Goal: Task Accomplishment & Management: Use online tool/utility

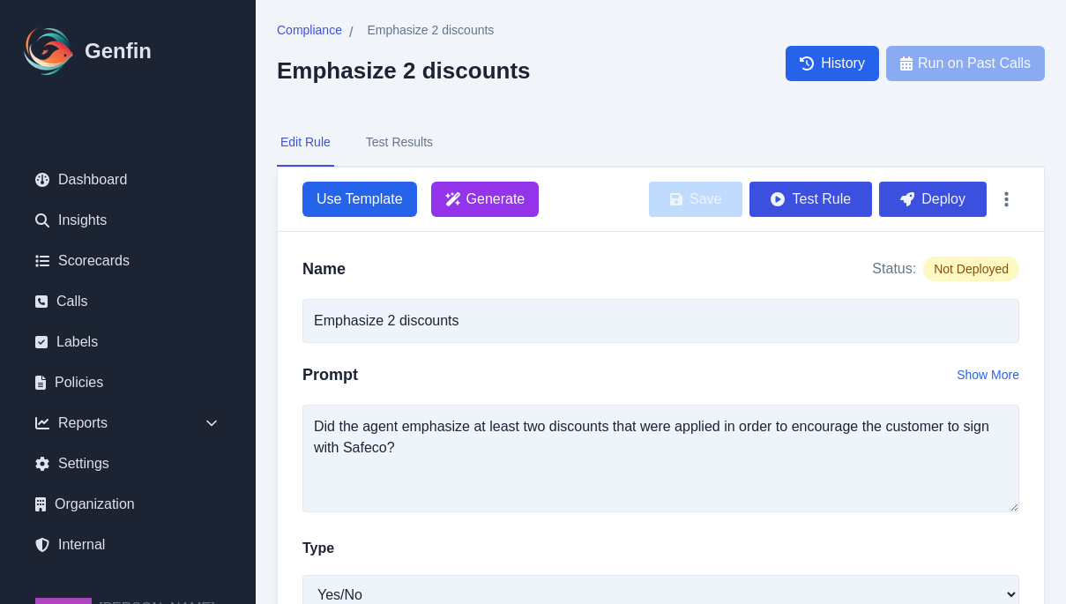
select select "Yes/No"
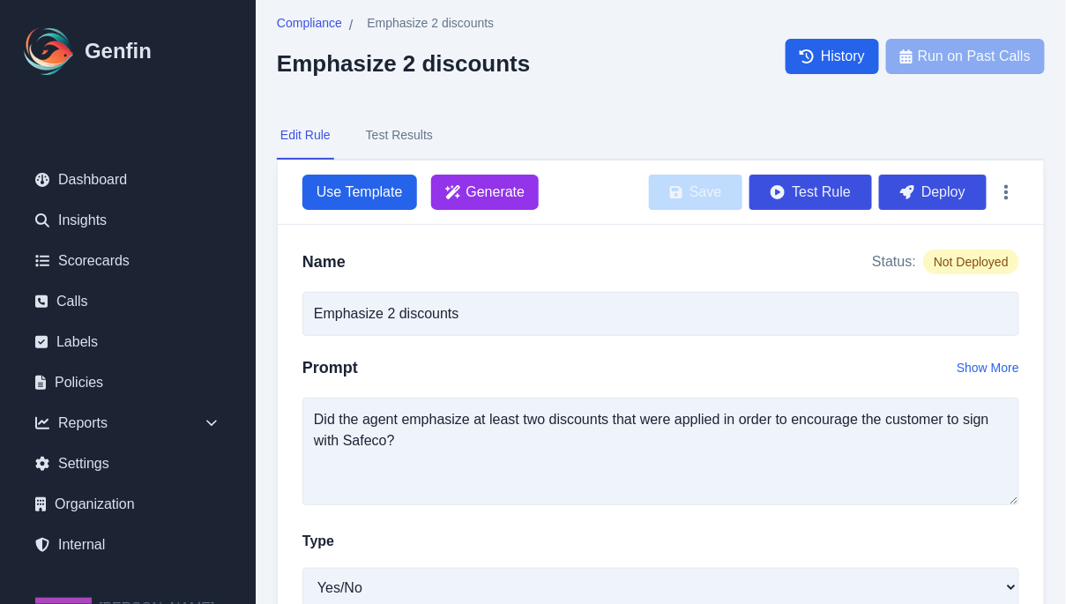
click at [427, 427] on textarea "Did the agent emphasize at least two discounts that were applied in order to en…" at bounding box center [660, 452] width 717 height 108
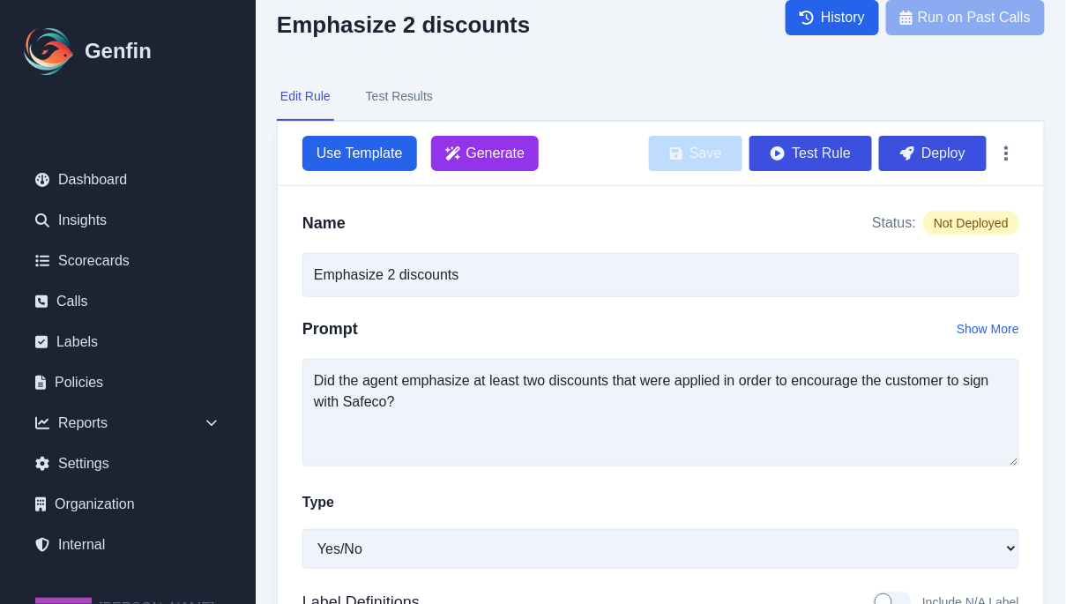
scroll to position [46, 0]
click at [392, 97] on button "Test Results" at bounding box center [399, 97] width 74 height 48
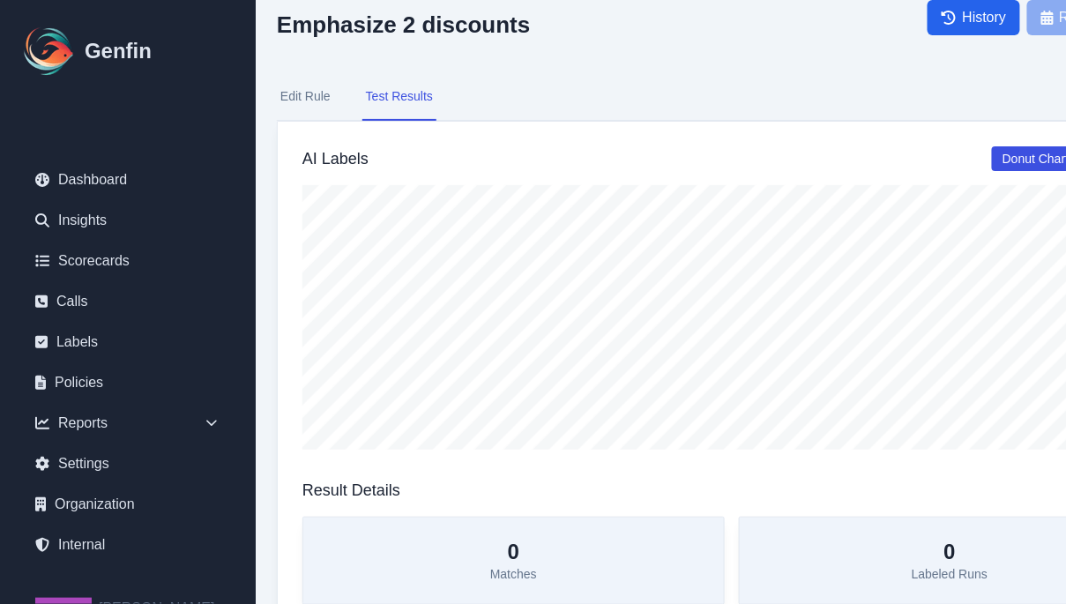
click at [396, 100] on button "Test Results" at bounding box center [399, 97] width 74 height 48
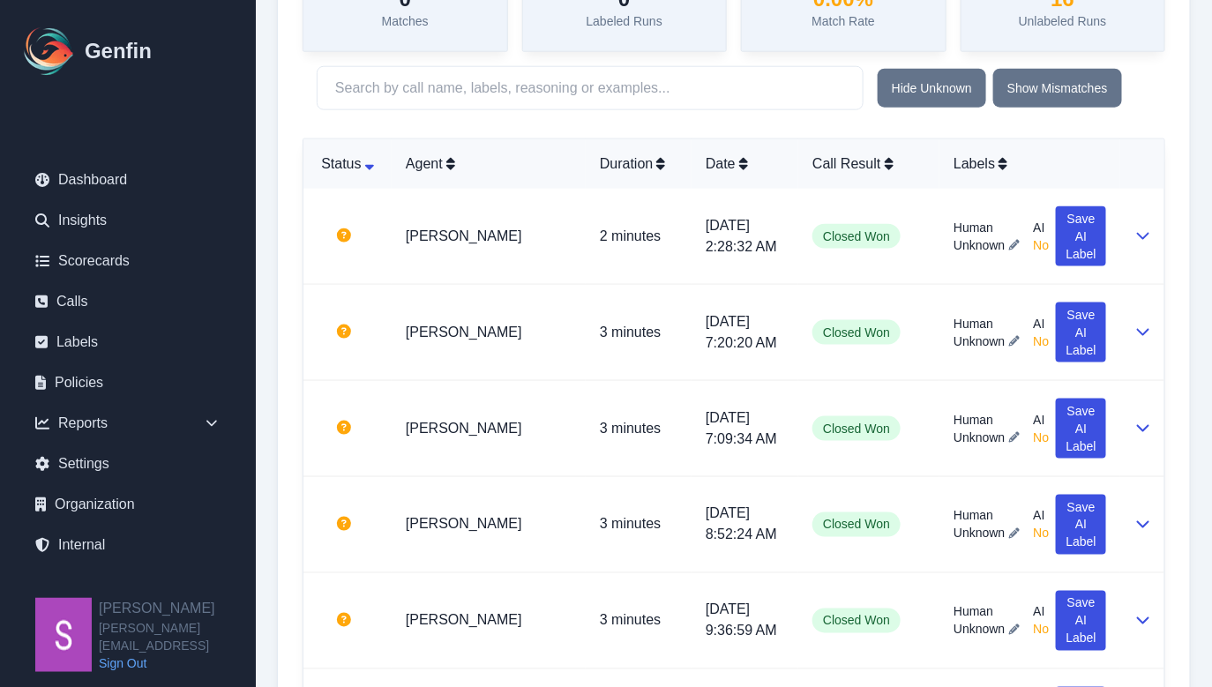
scroll to position [638, 0]
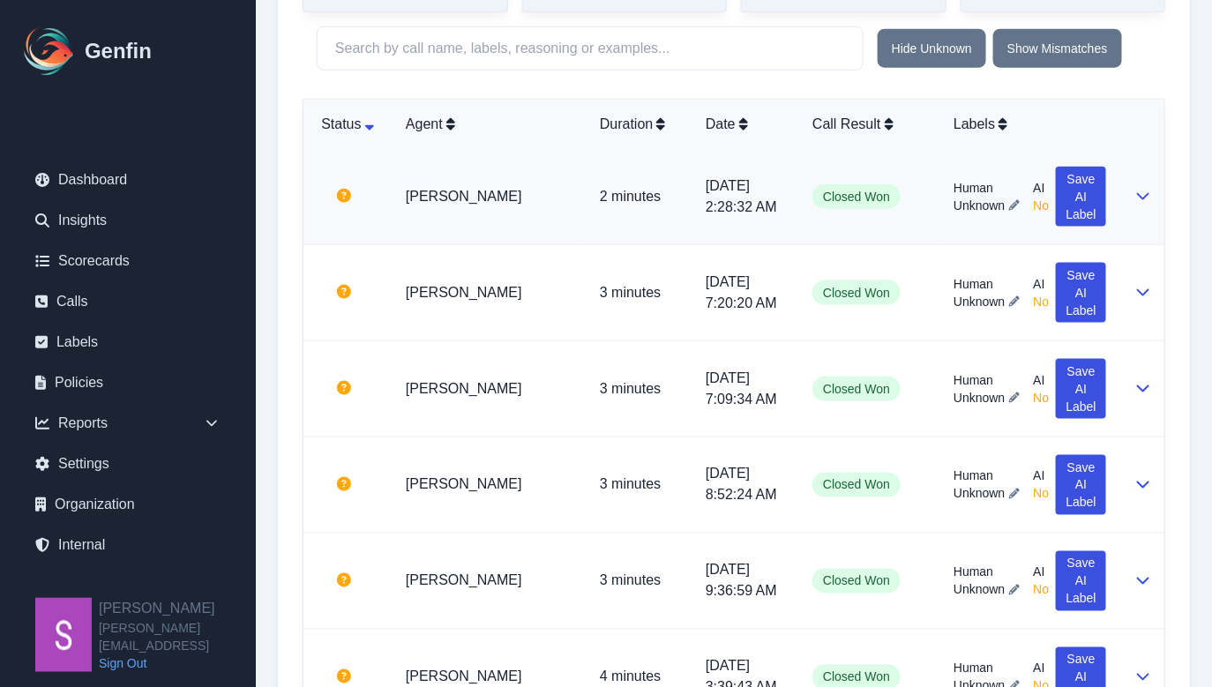
click at [1065, 191] on icon at bounding box center [1143, 196] width 14 height 14
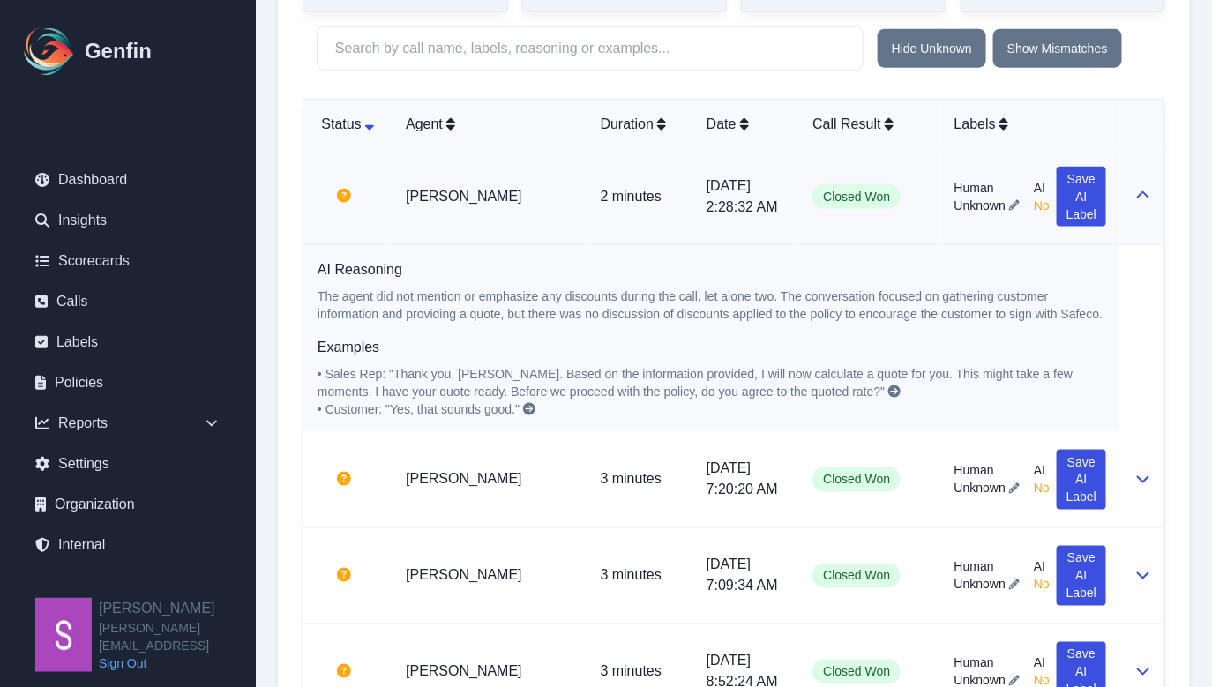
scroll to position [682, 0]
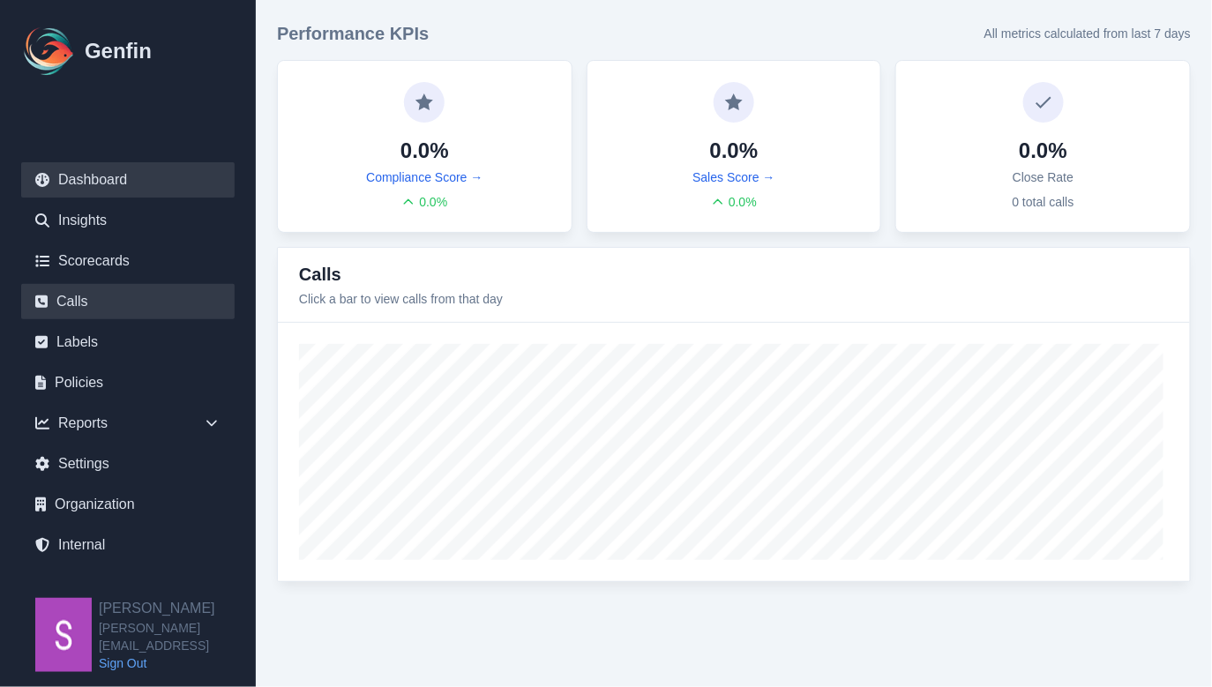
click at [92, 303] on link "Calls" at bounding box center [127, 301] width 213 height 35
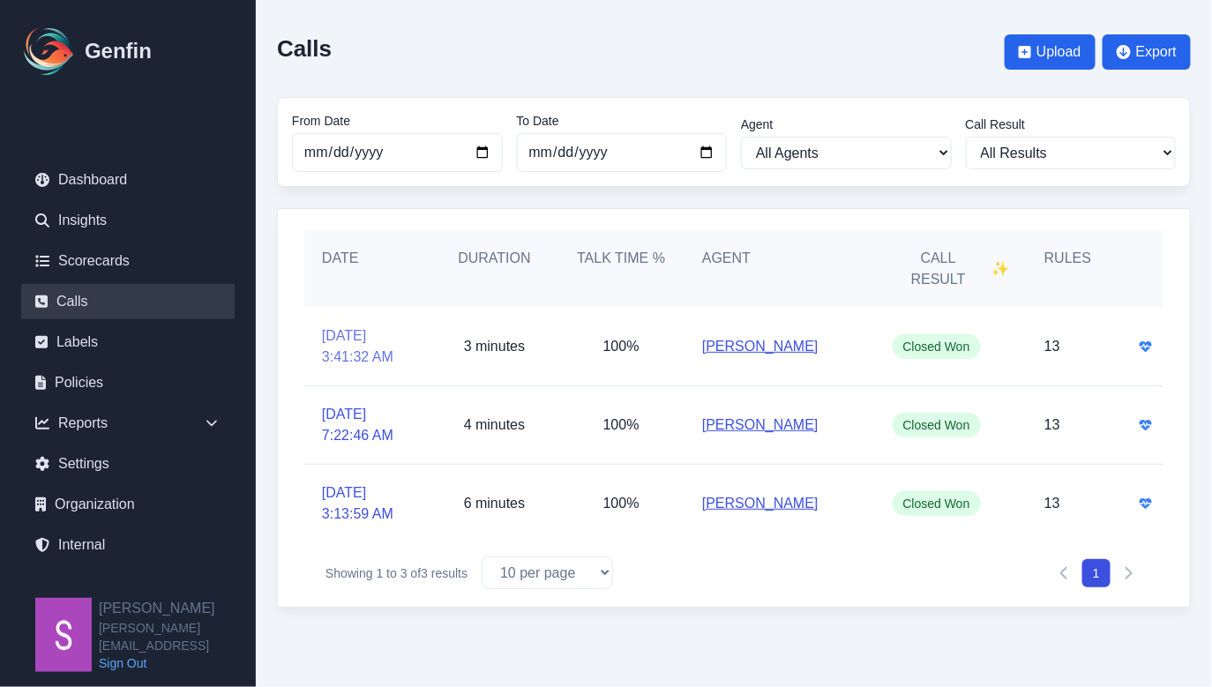
click at [340, 340] on link "[DATE] 3:41:32 AM" at bounding box center [368, 346] width 92 height 42
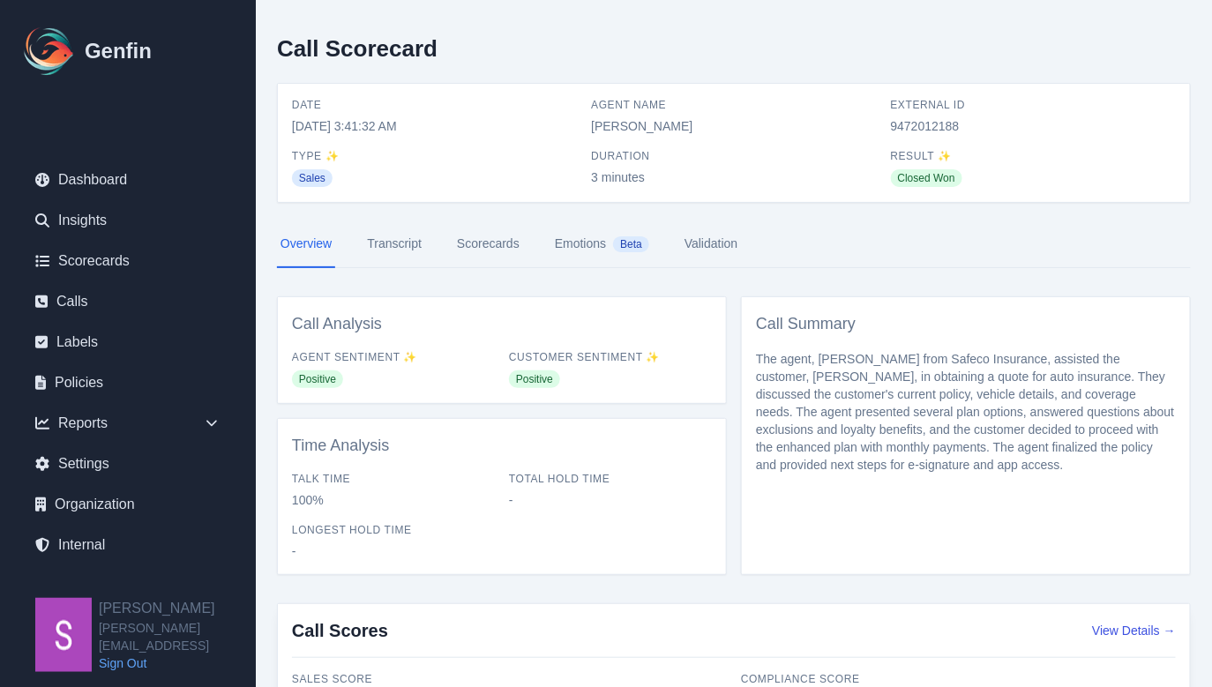
click at [385, 239] on link "Transcript" at bounding box center [394, 244] width 62 height 48
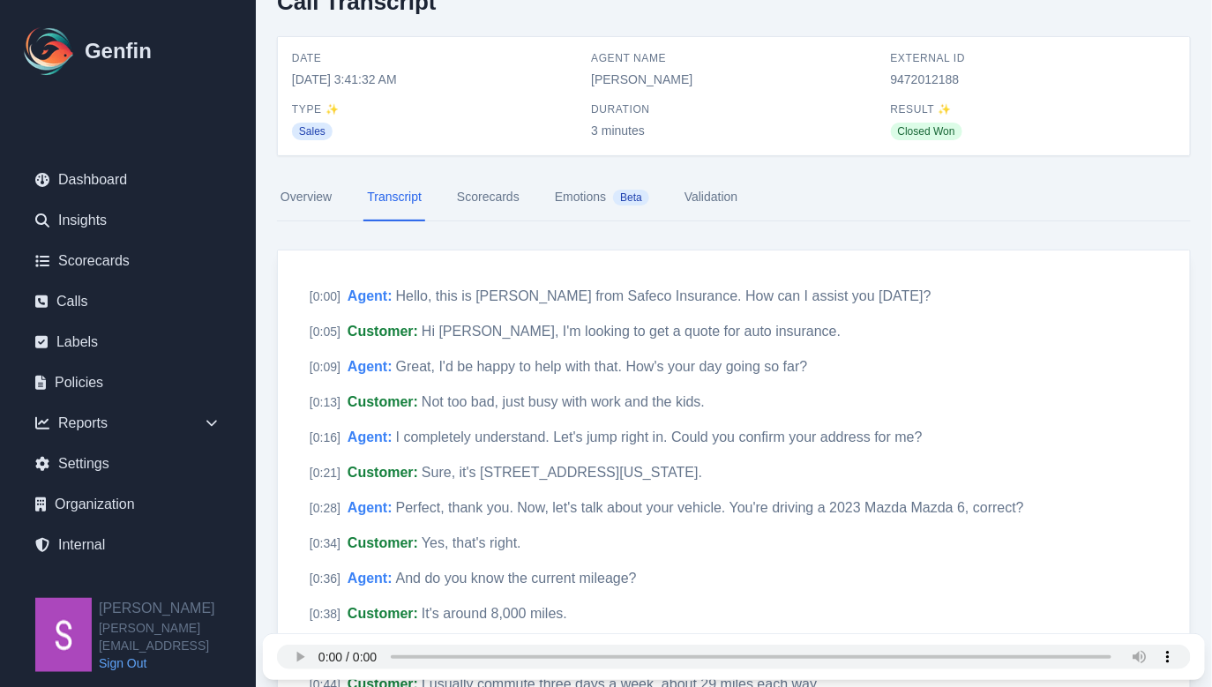
scroll to position [56, 0]
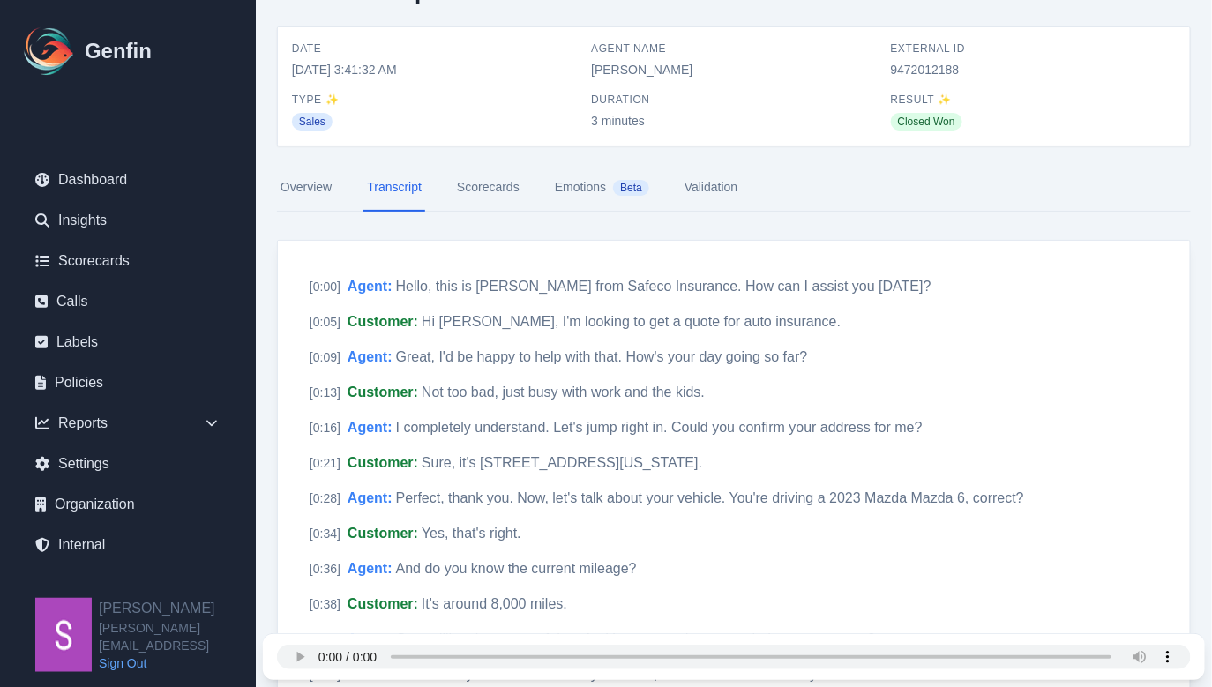
click at [487, 191] on link "Scorecards" at bounding box center [488, 188] width 70 height 48
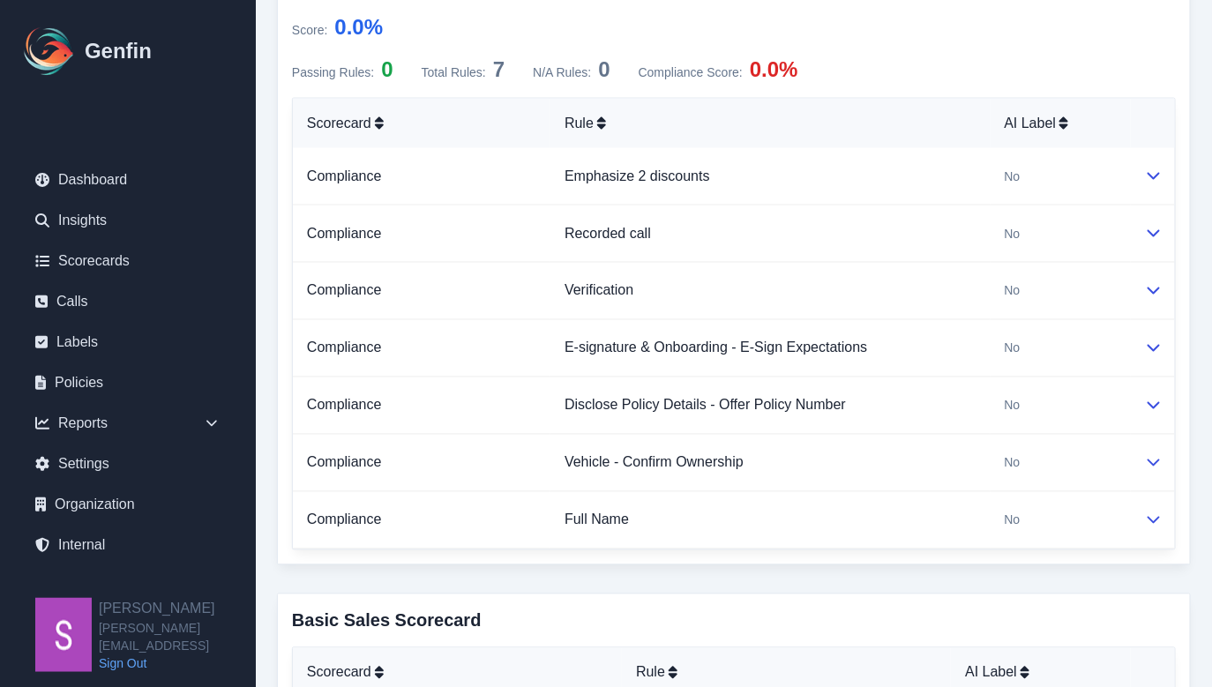
scroll to position [877, 0]
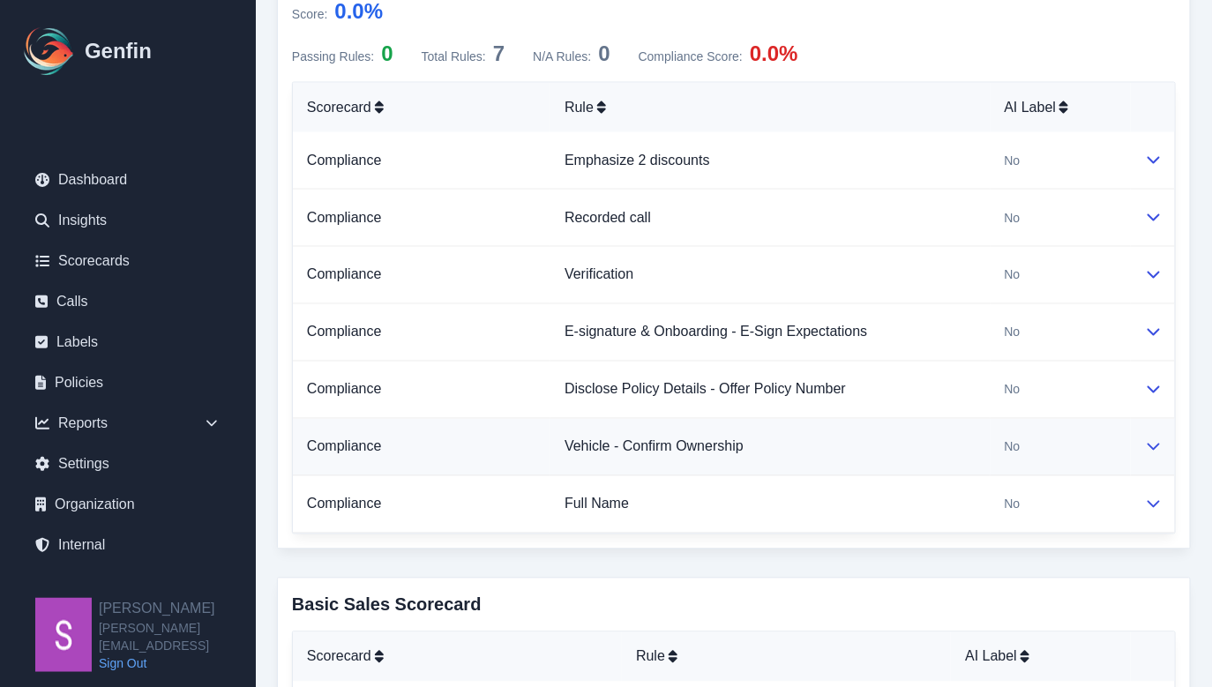
click at [1153, 443] on icon at bounding box center [1153, 446] width 14 height 14
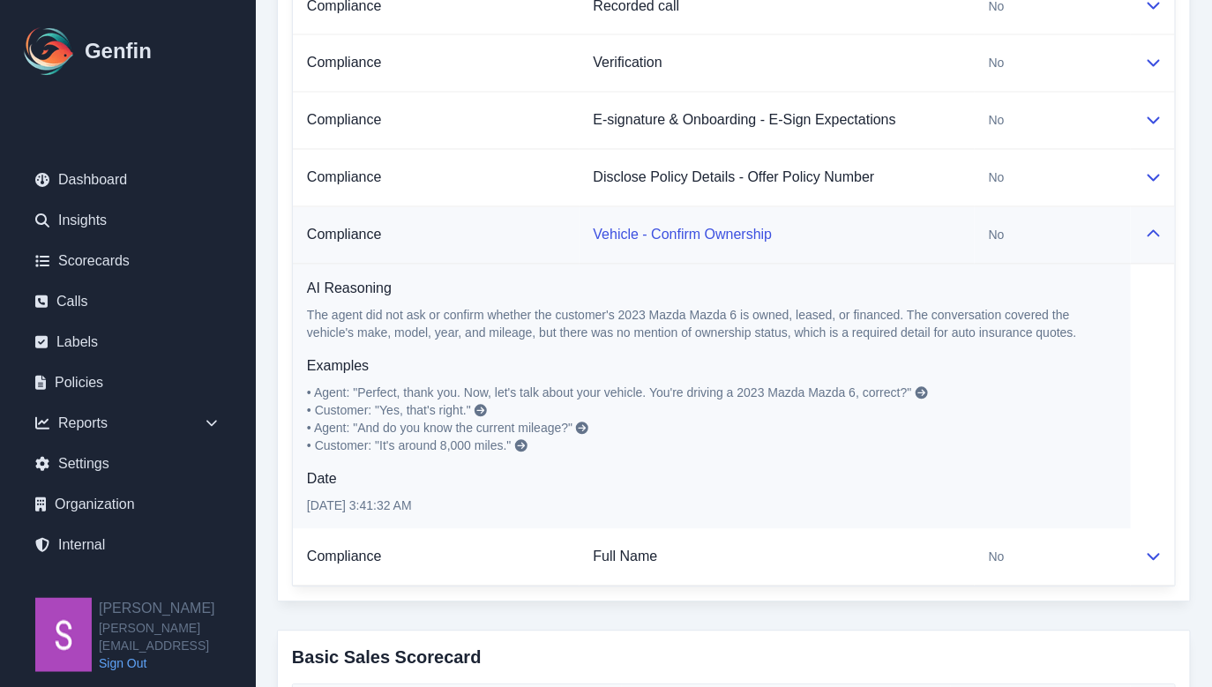
scroll to position [1098, 0]
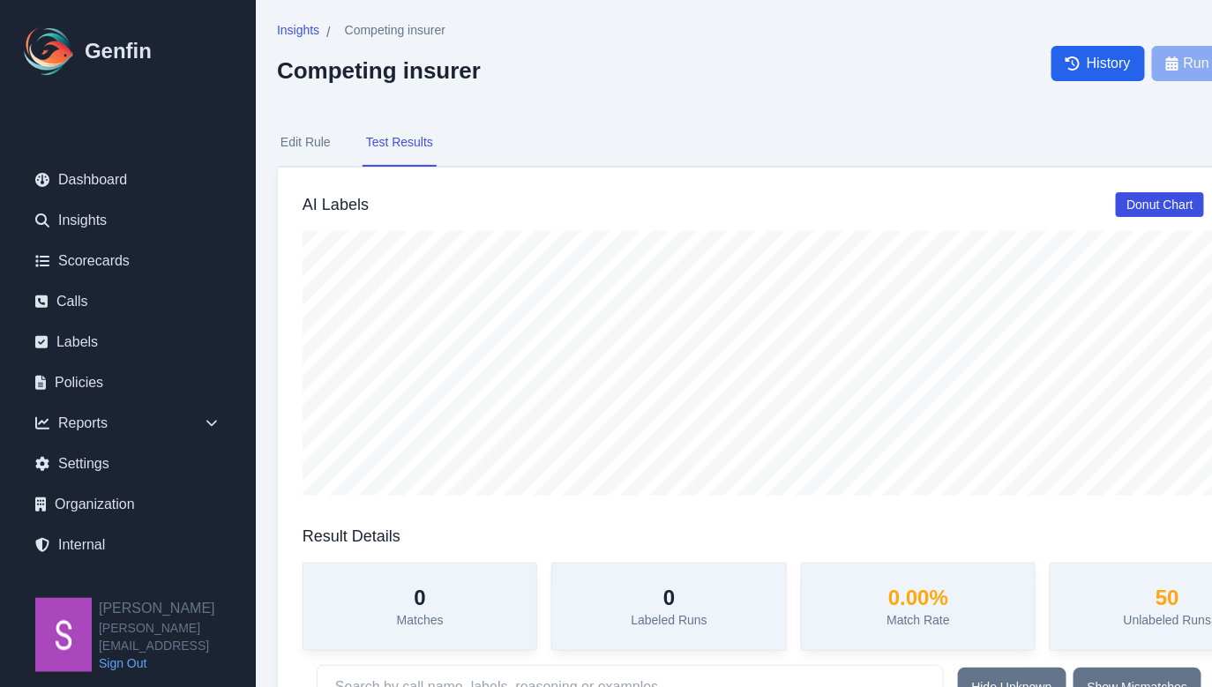
click at [303, 142] on button "Edit Rule" at bounding box center [305, 143] width 57 height 48
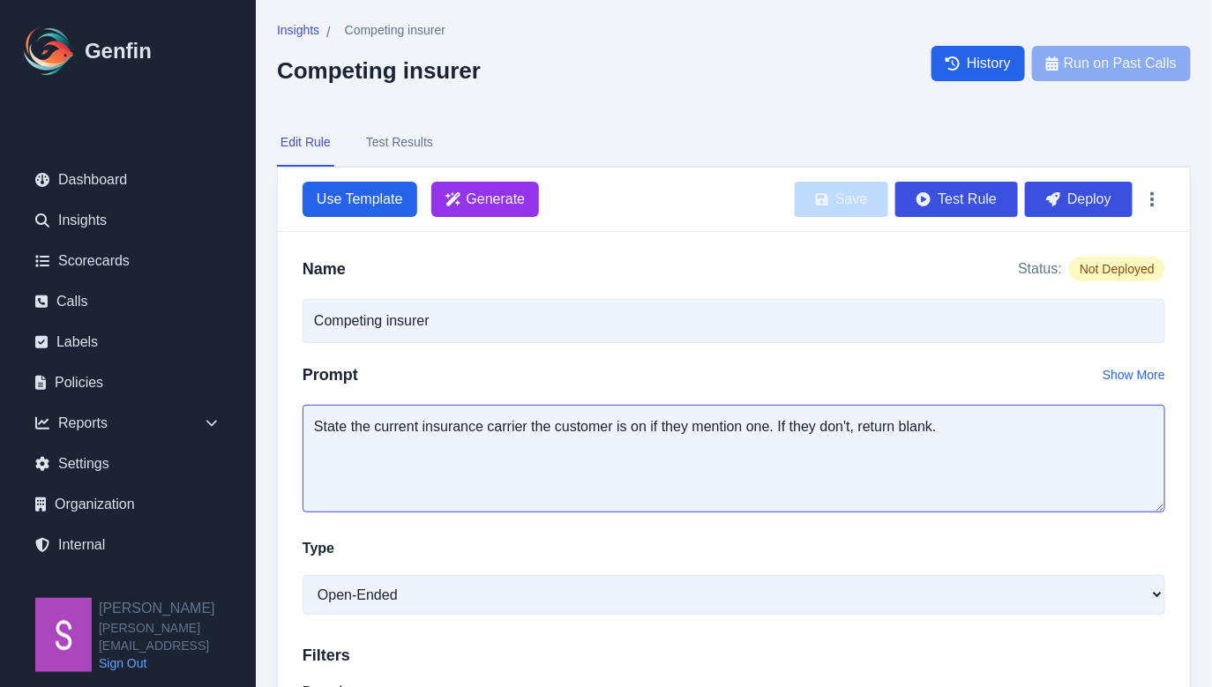
drag, startPoint x: 446, startPoint y: 430, endPoint x: 959, endPoint y: 444, distance: 512.5
click at [959, 444] on textarea "State the current insurance carrier the customer is on if they mention one. If …" at bounding box center [733, 459] width 862 height 108
click at [393, 153] on button "Test Results" at bounding box center [399, 143] width 74 height 48
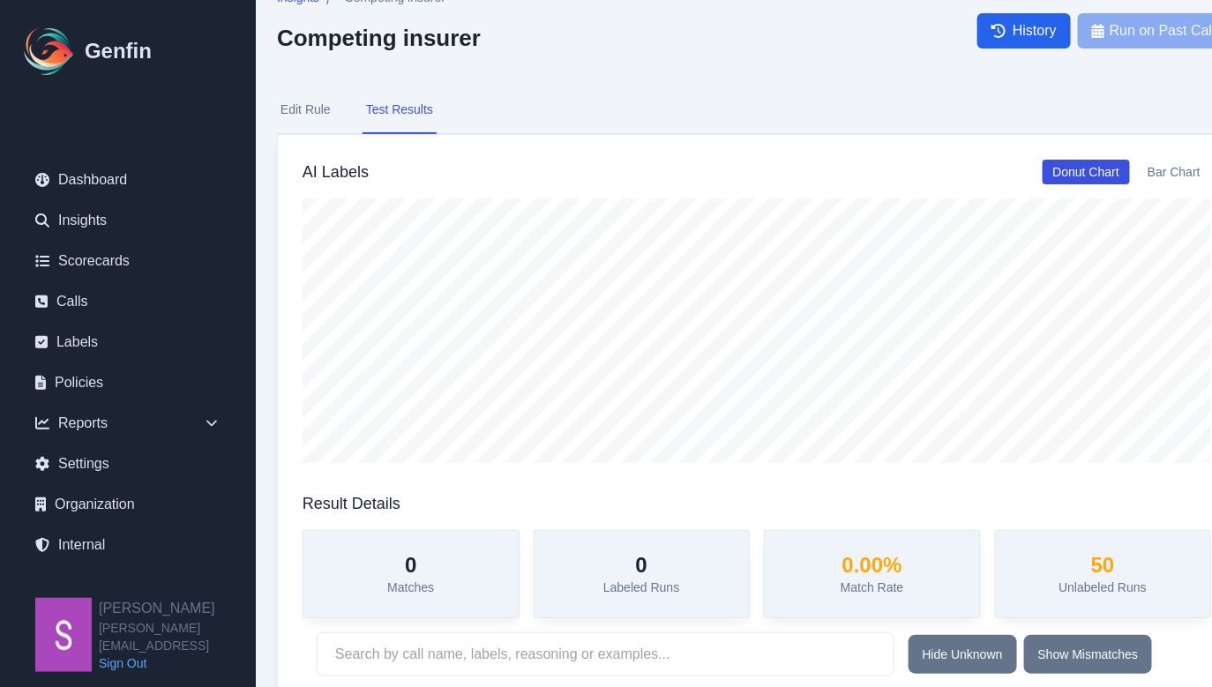
scroll to position [34, 0]
